Goal: Information Seeking & Learning: Compare options

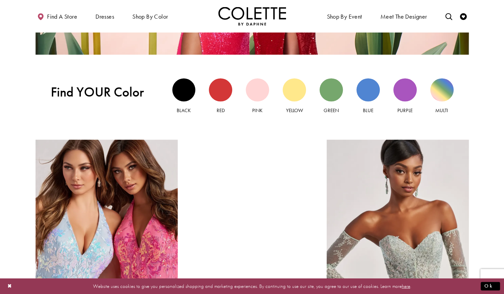
scroll to position [604, 0]
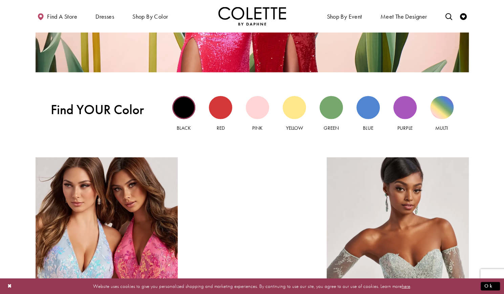
click at [183, 106] on div "Black view" at bounding box center [183, 107] width 23 height 23
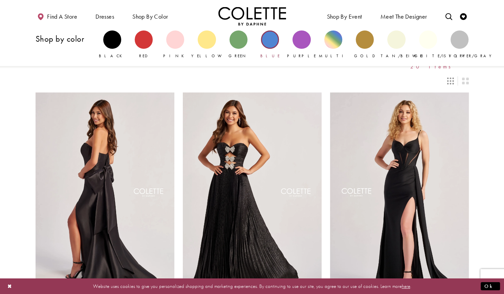
click at [265, 45] on div "Primary block" at bounding box center [270, 39] width 18 height 18
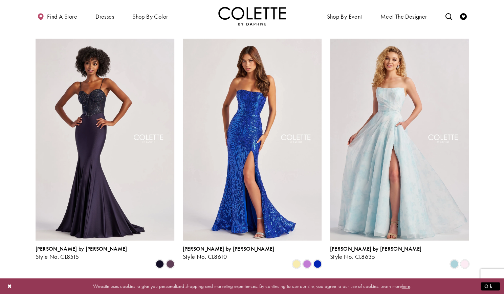
scroll to position [552, 0]
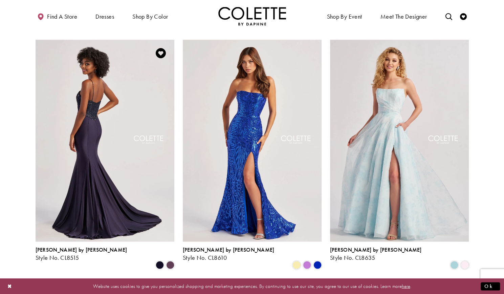
click at [90, 98] on img "Visit Colette by Daphne Style No. CL8515 Page" at bounding box center [105, 141] width 139 height 202
